Goal: Task Accomplishment & Management: Manage account settings

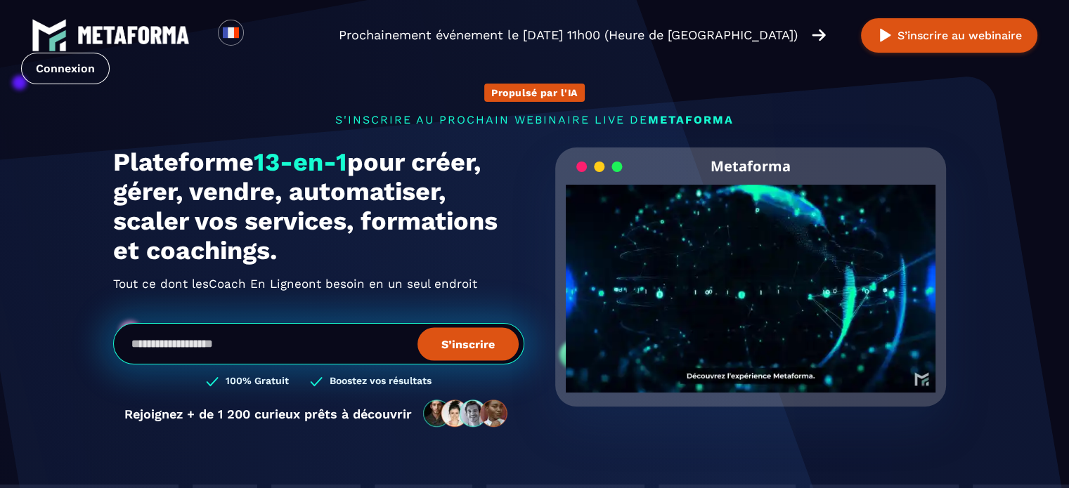
click at [377, 46] on div "Loading... Prochainement événement le [DATE] 11h00 (Heure de [GEOGRAPHIC_DATA])…" at bounding box center [534, 51] width 1069 height 102
click at [786, 90] on div "Loading... Prochainement événement le [DATE] 11h00 (Heure de [GEOGRAPHIC_DATA])…" at bounding box center [534, 51] width 1069 height 102
click at [62, 73] on link "Connexion" at bounding box center [65, 69] width 89 height 32
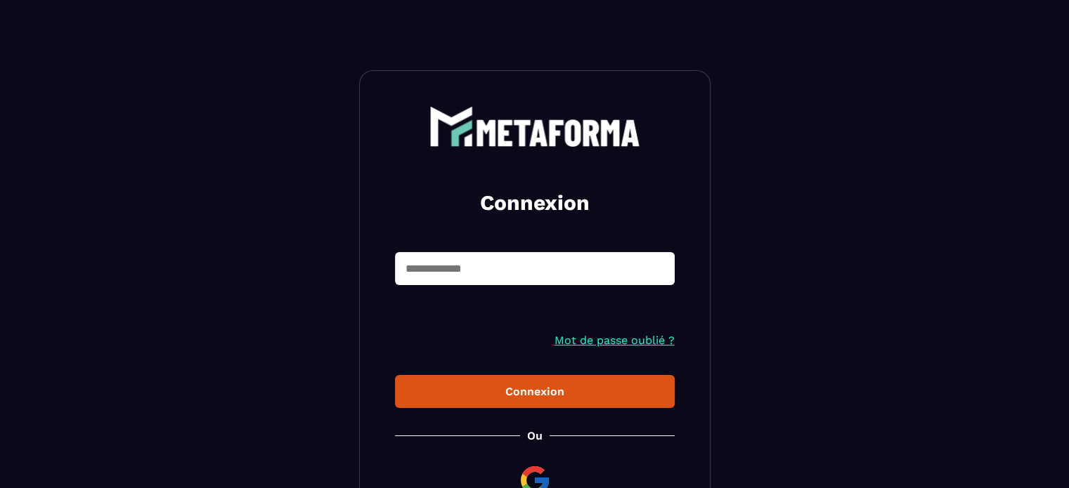
click at [510, 281] on input "text" at bounding box center [535, 268] width 280 height 33
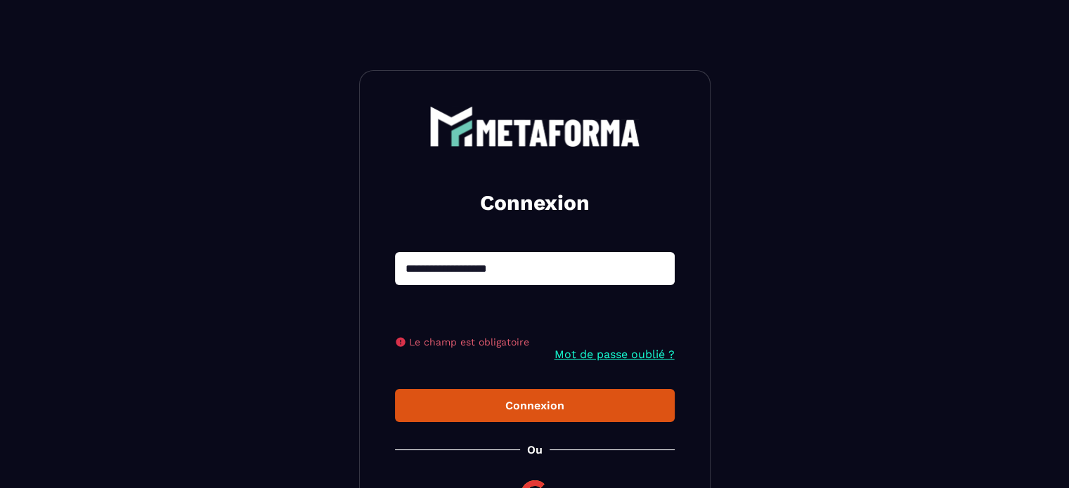
type input "**********"
click at [395, 389] on button "Connexion" at bounding box center [535, 405] width 280 height 33
